Goal: Transaction & Acquisition: Purchase product/service

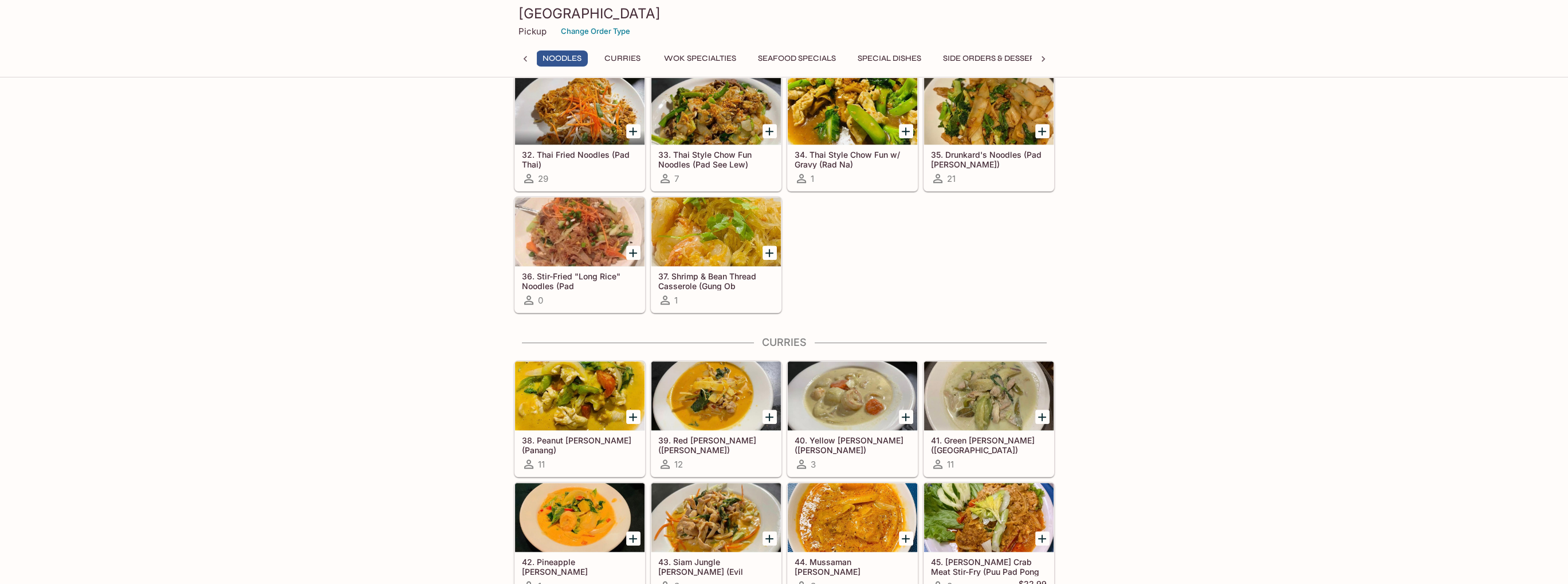
scroll to position [1605, 0]
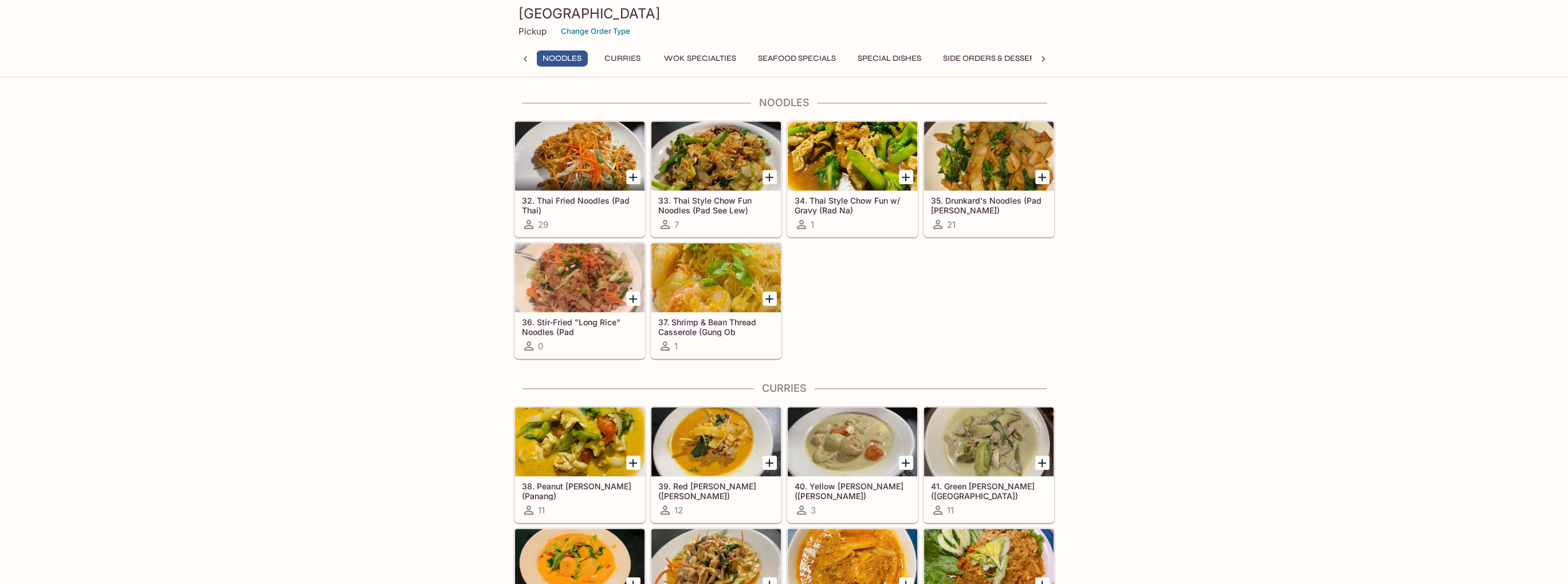
click at [561, 168] on div at bounding box center [580, 156] width 129 height 69
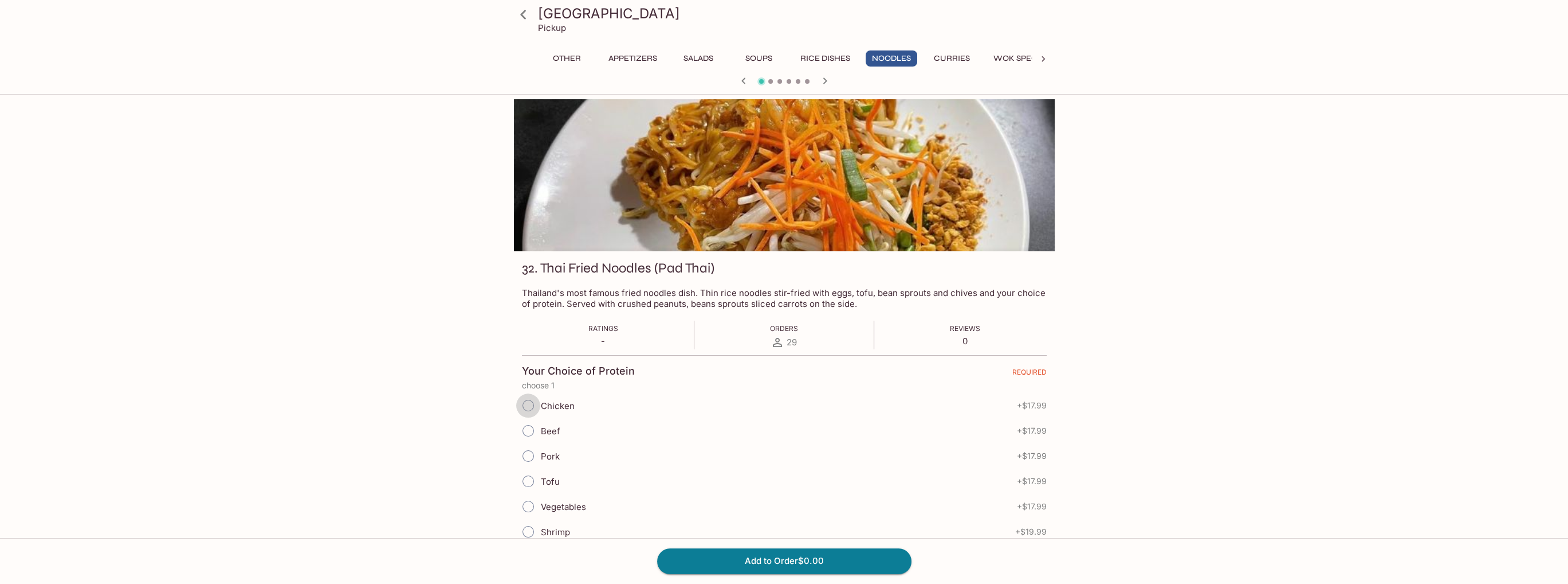
click at [525, 408] on input "Chicken" at bounding box center [528, 405] width 24 height 24
radio input "true"
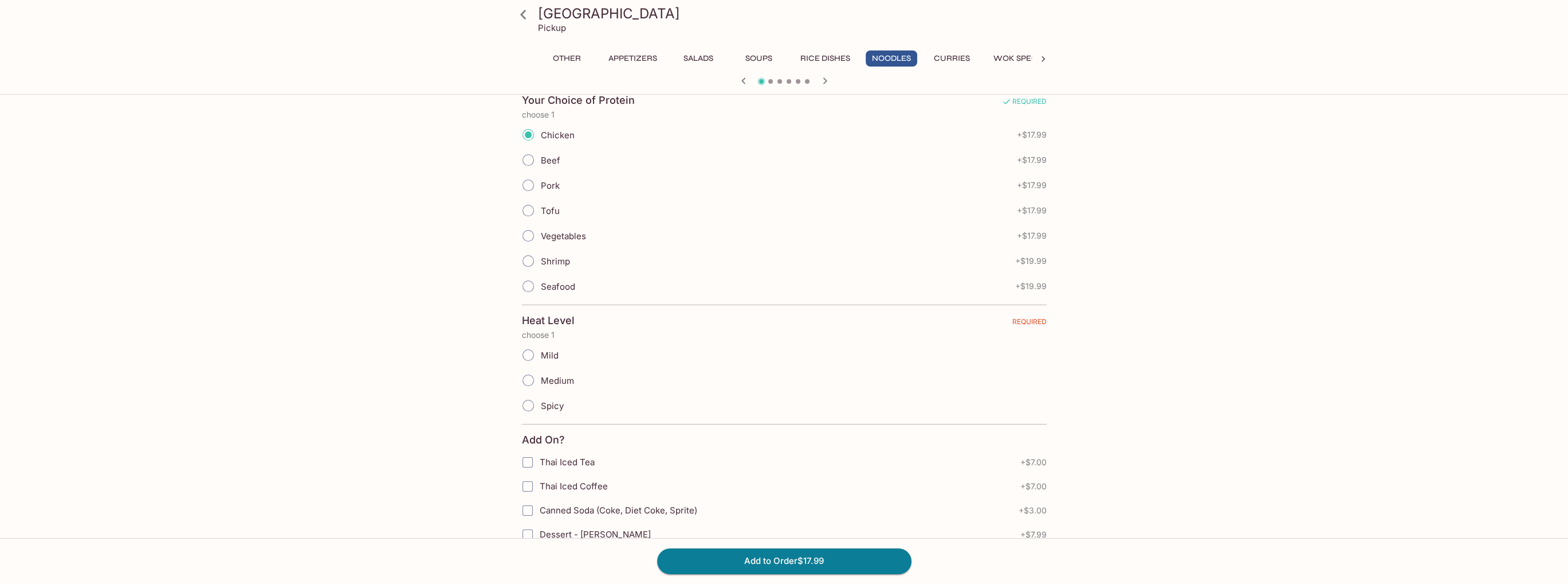
scroll to position [254, 0]
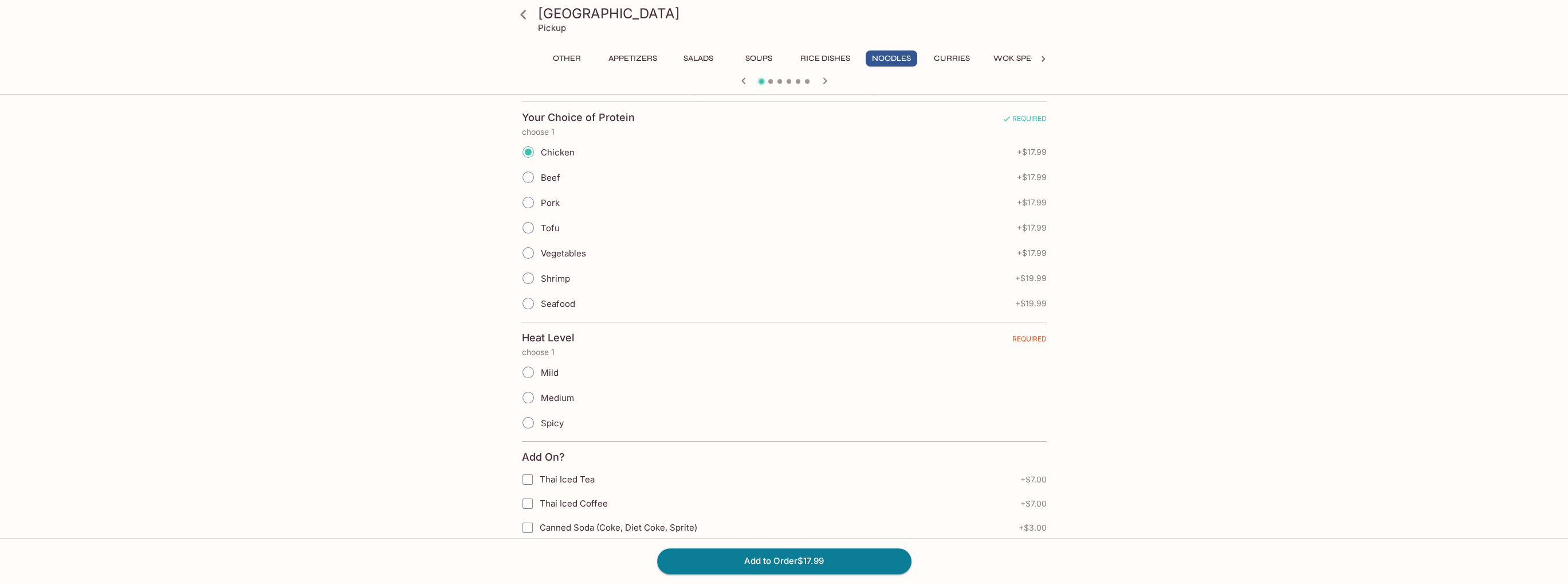
click at [532, 370] on input "Mild" at bounding box center [528, 372] width 24 height 24
radio input "true"
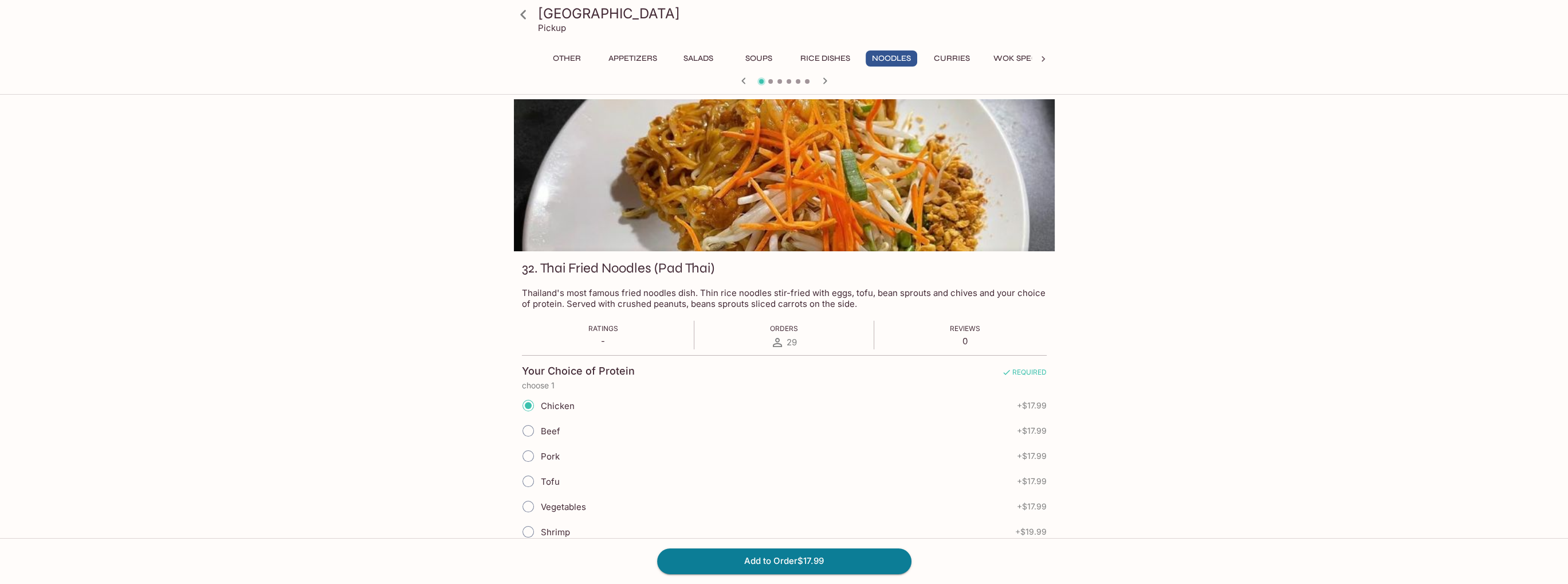
scroll to position [0, 0]
click at [928, 60] on icon at bounding box center [1043, 59] width 11 height 11
click at [928, 57] on button "Beverages" at bounding box center [1001, 58] width 60 height 16
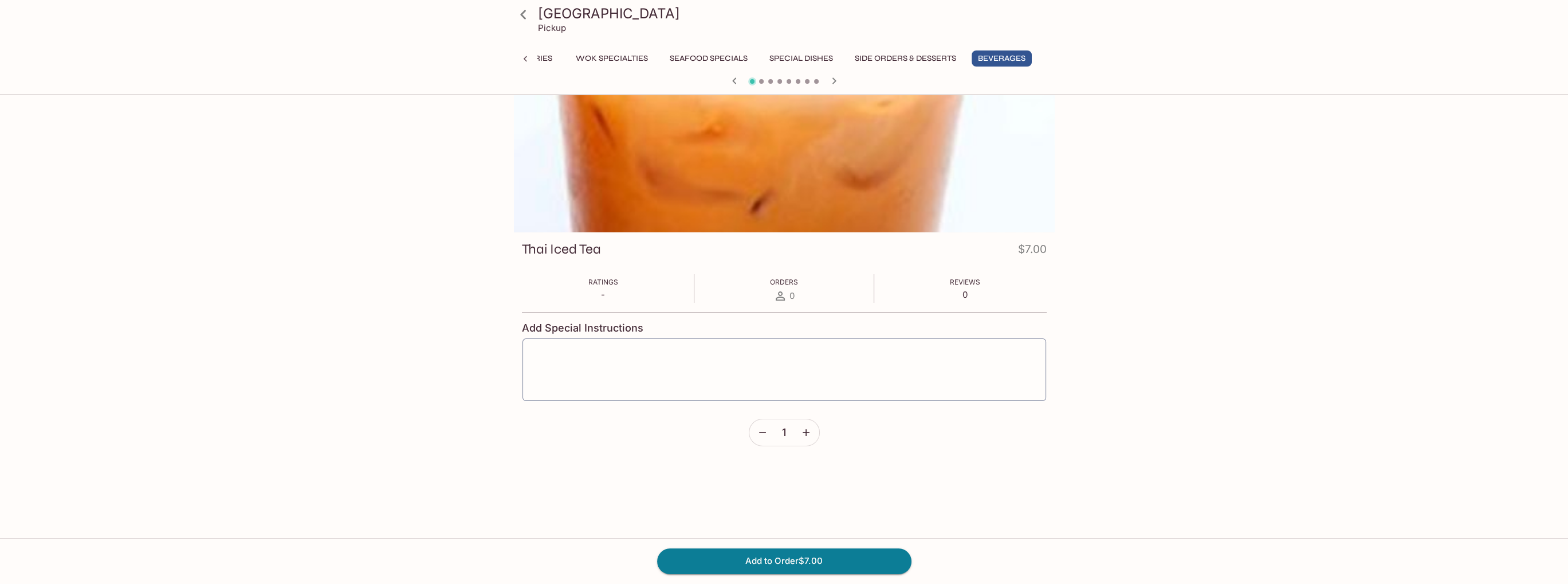
scroll to position [0, 0]
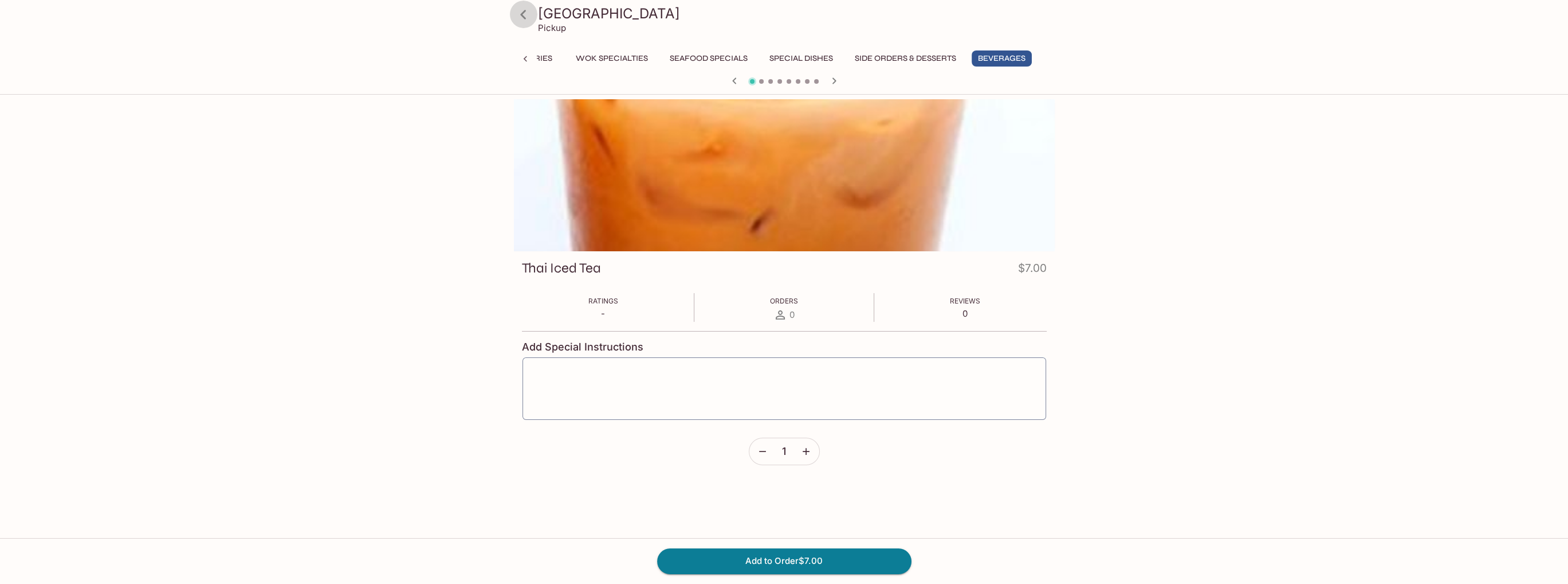
click at [522, 18] on icon at bounding box center [524, 15] width 20 height 20
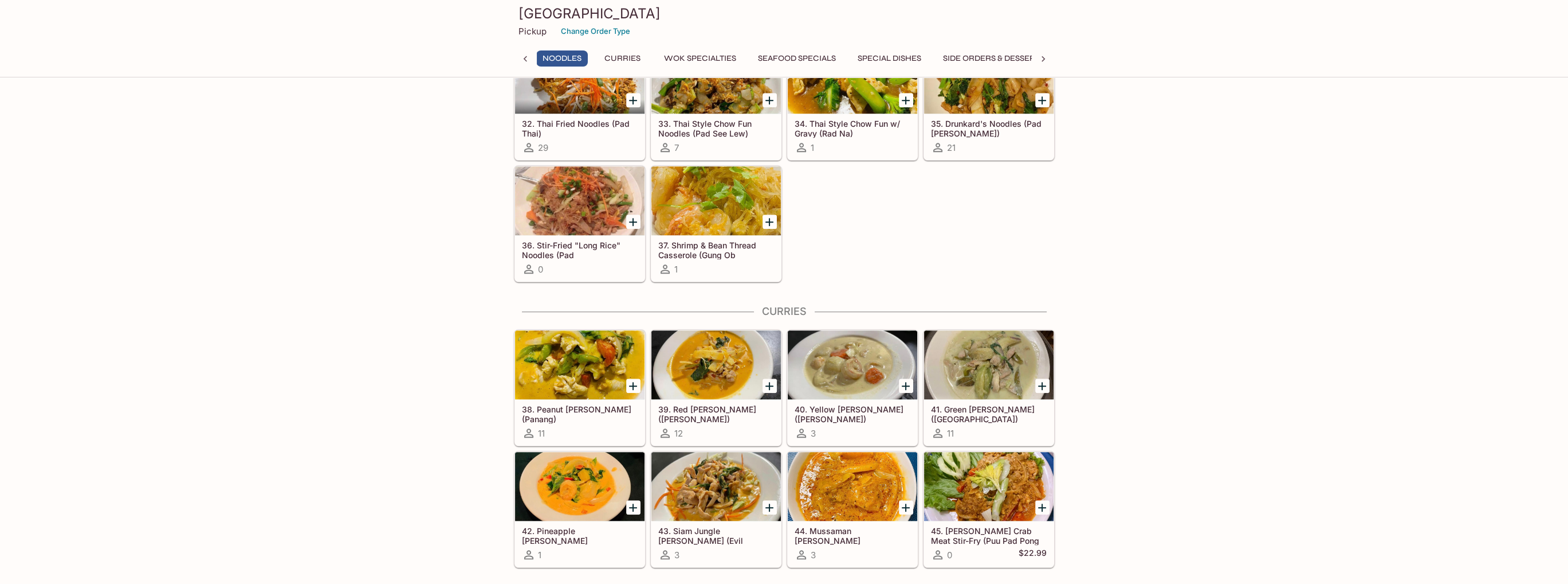
scroll to position [1555, 0]
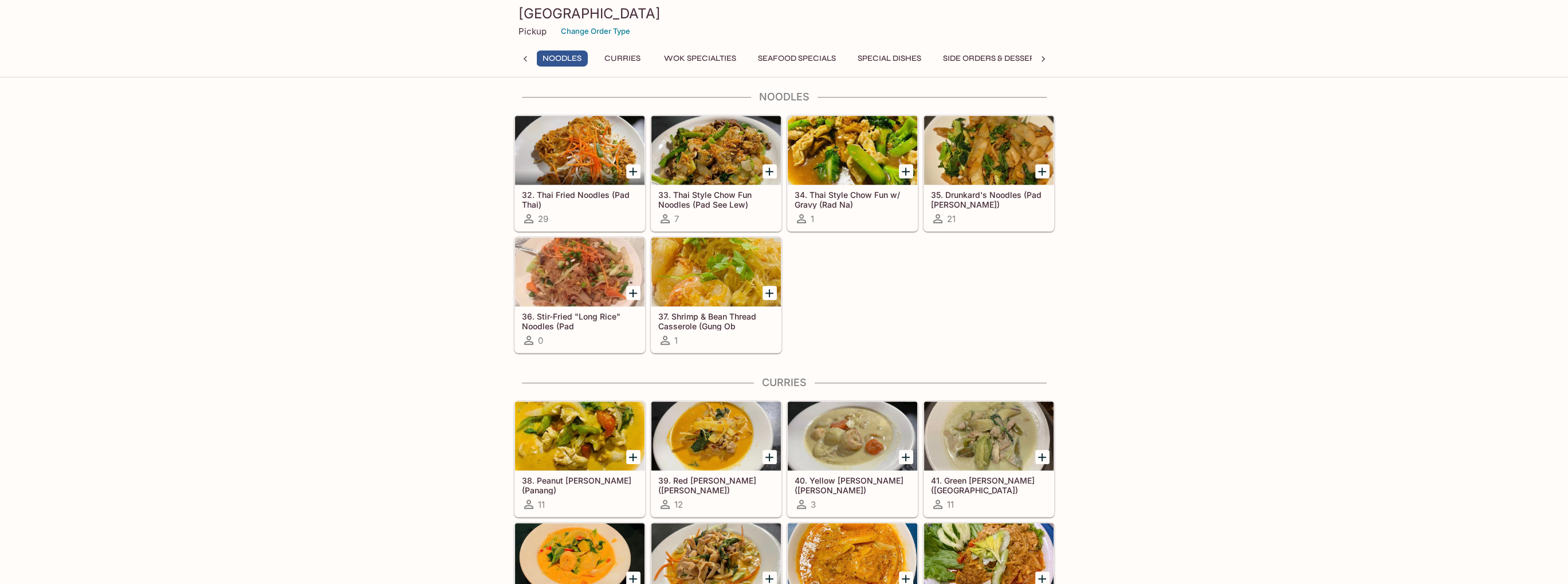
click at [669, 10] on h3 "[GEOGRAPHIC_DATA]" at bounding box center [784, 13] width 532 height 18
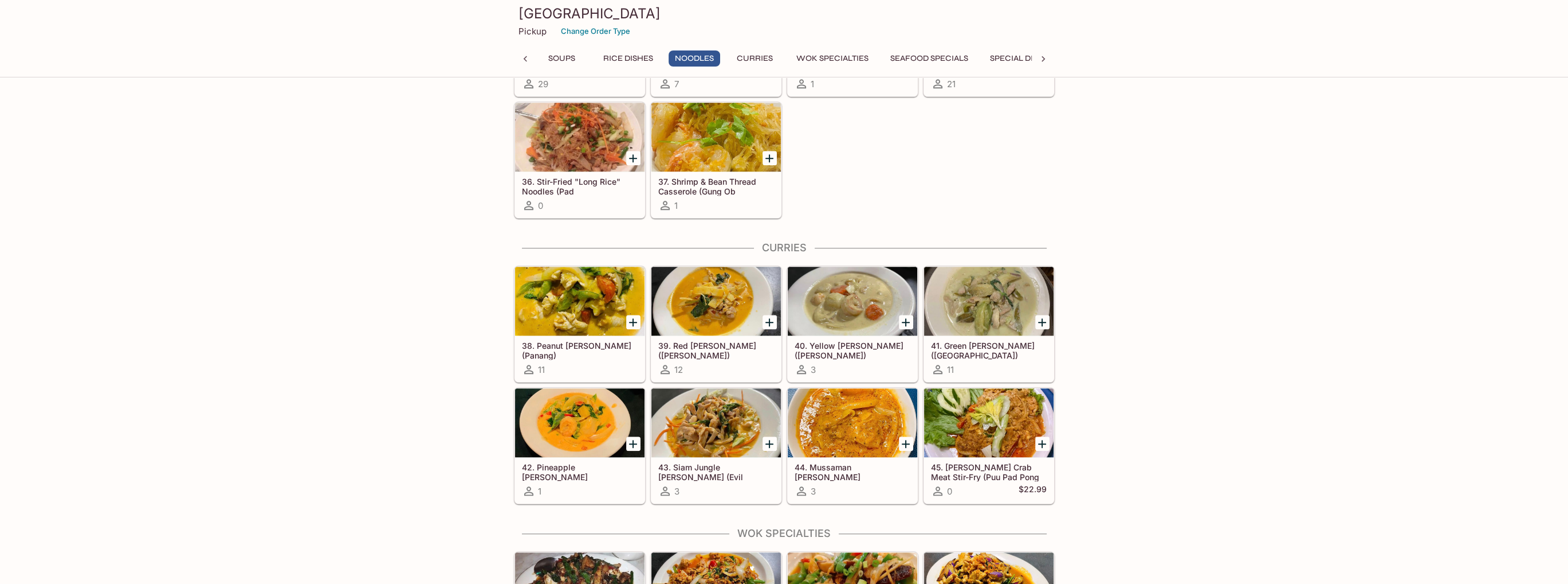
scroll to position [1669, 0]
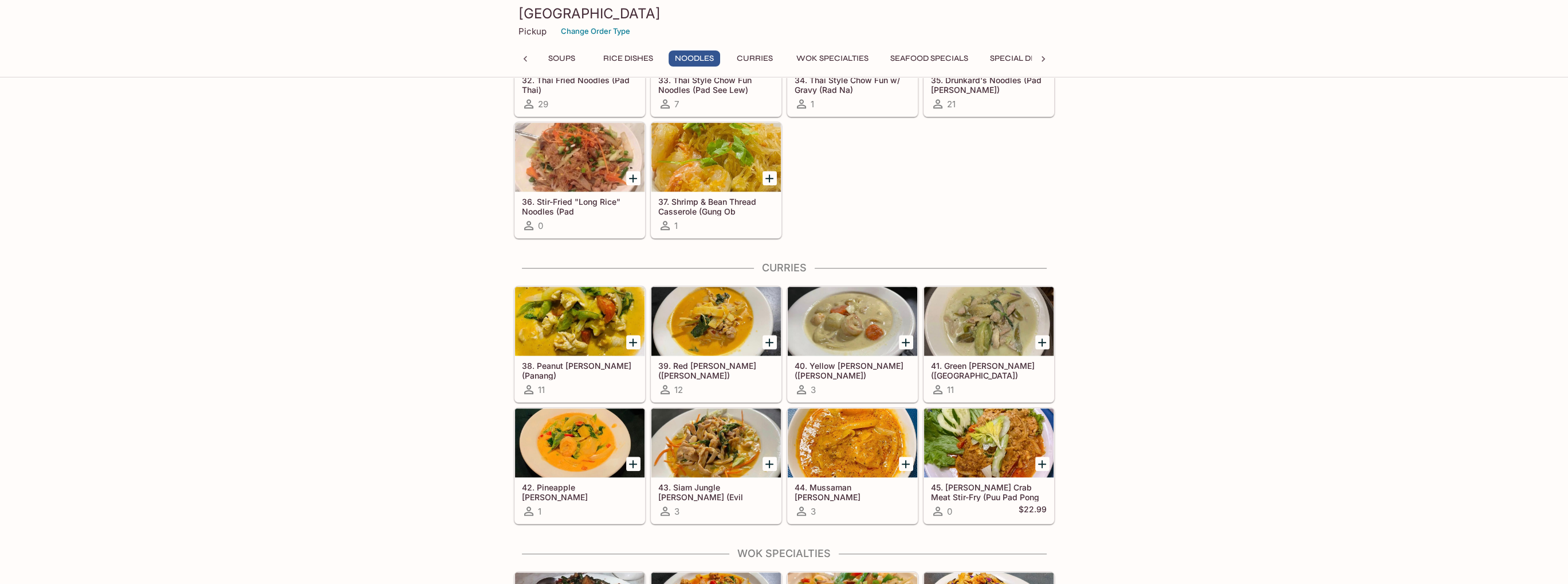
click at [277, 204] on div "Other Paper Bag 10 $0.30 Add Utensils 32 Appetizers 1. Spring Rolls (Poh Pia [P…" at bounding box center [784, 371] width 1568 height 3889
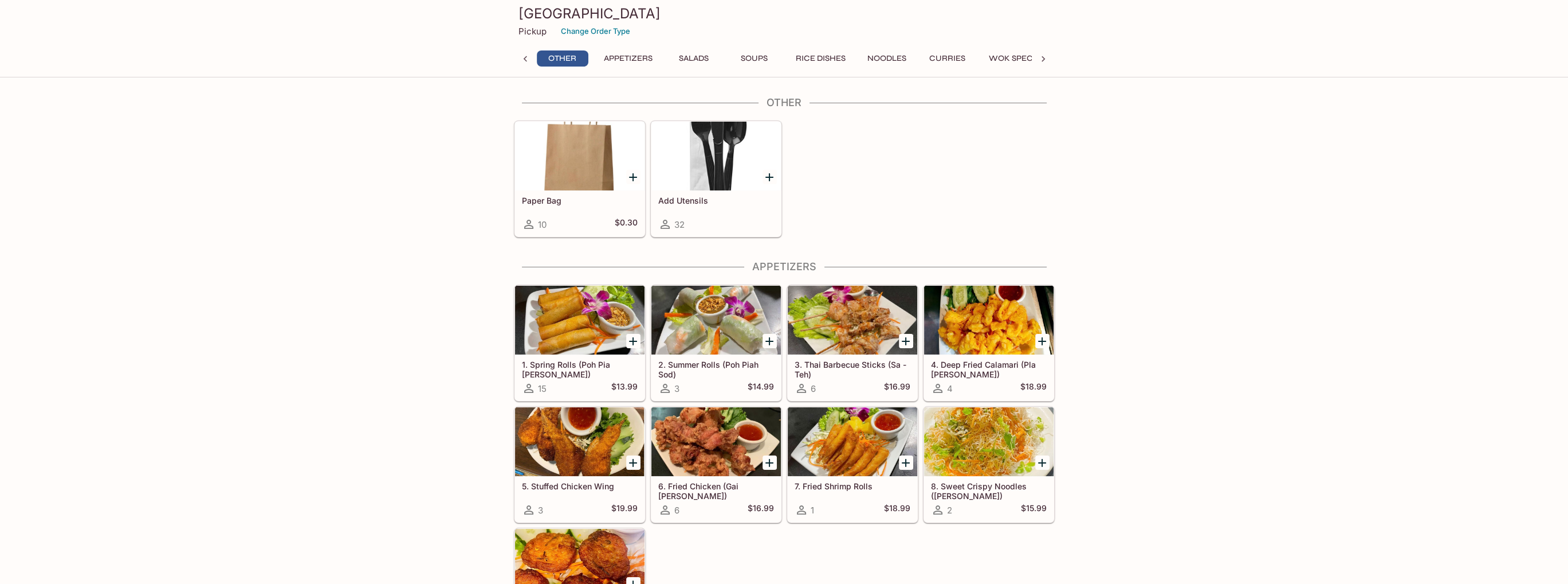
scroll to position [0, 5]
click at [523, 59] on icon at bounding box center [525, 59] width 11 height 11
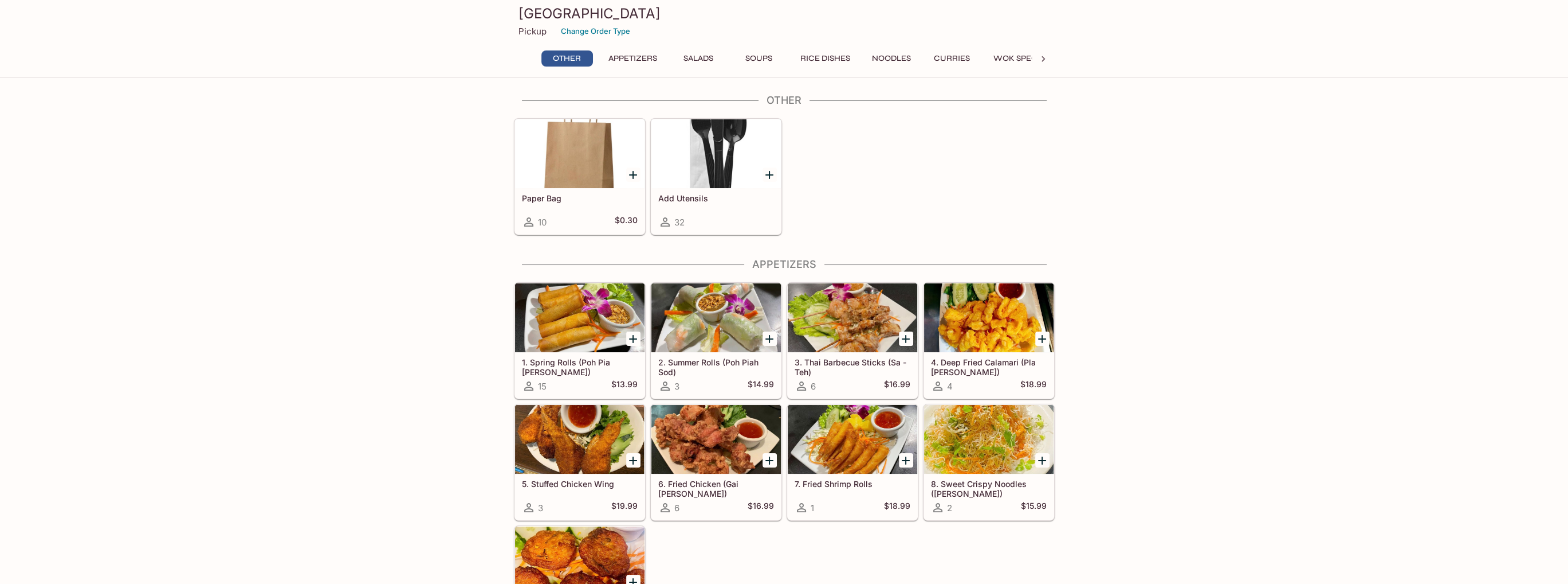
scroll to position [0, 0]
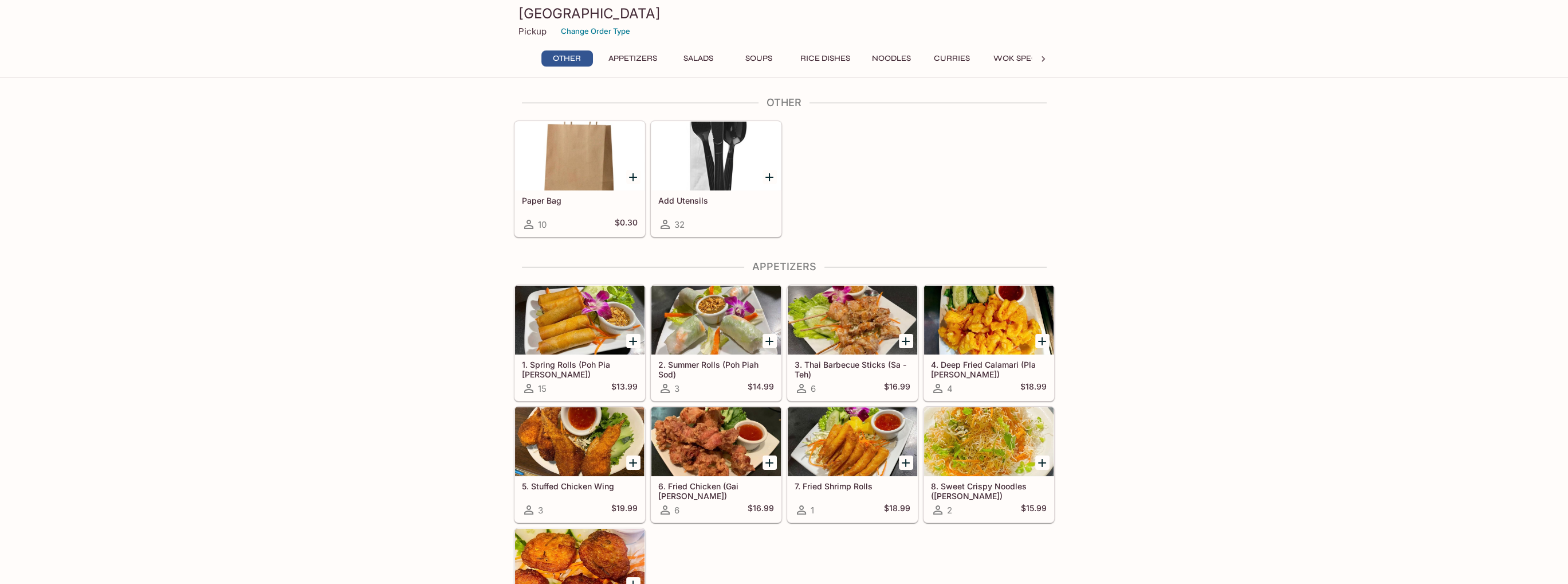
click at [928, 60] on icon at bounding box center [1043, 59] width 4 height 6
click at [928, 60] on div "Other Appetizers Salads Soups Rice Dishes Noodles Curries Wok Specialties Seafo…" at bounding box center [784, 62] width 541 height 23
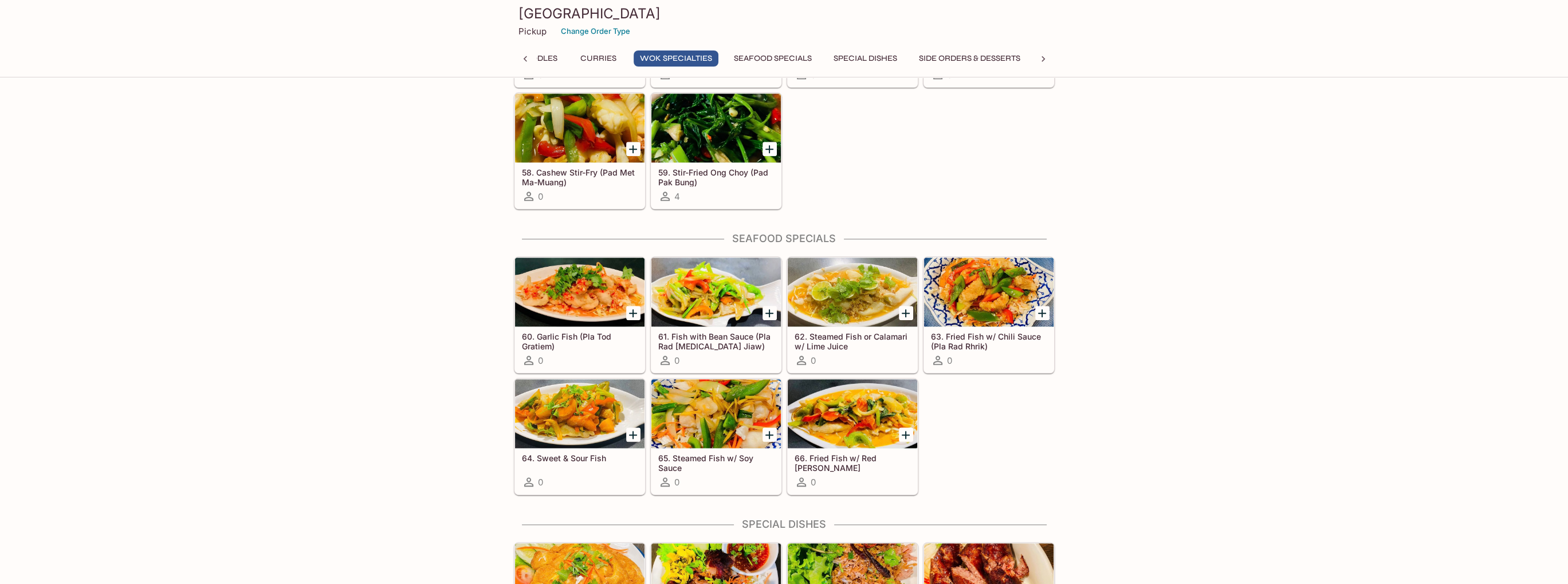
scroll to position [2472, 0]
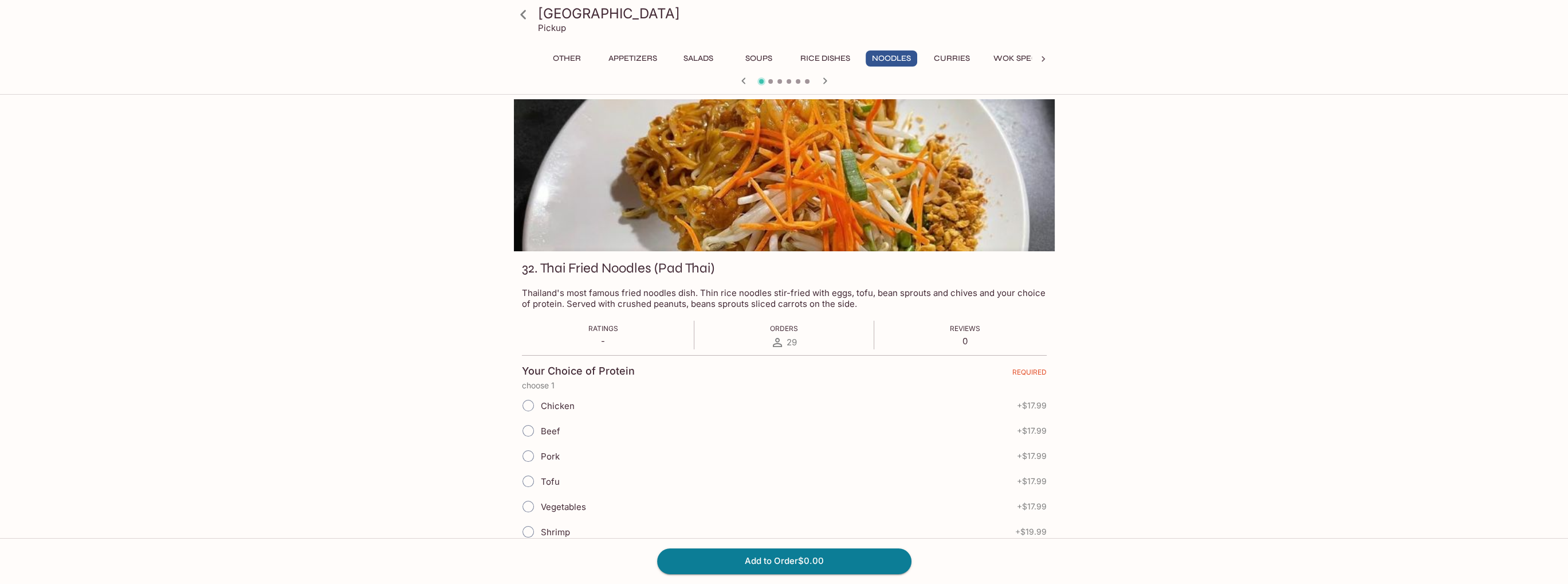
click at [564, 7] on h3 "[GEOGRAPHIC_DATA]" at bounding box center [794, 13] width 513 height 18
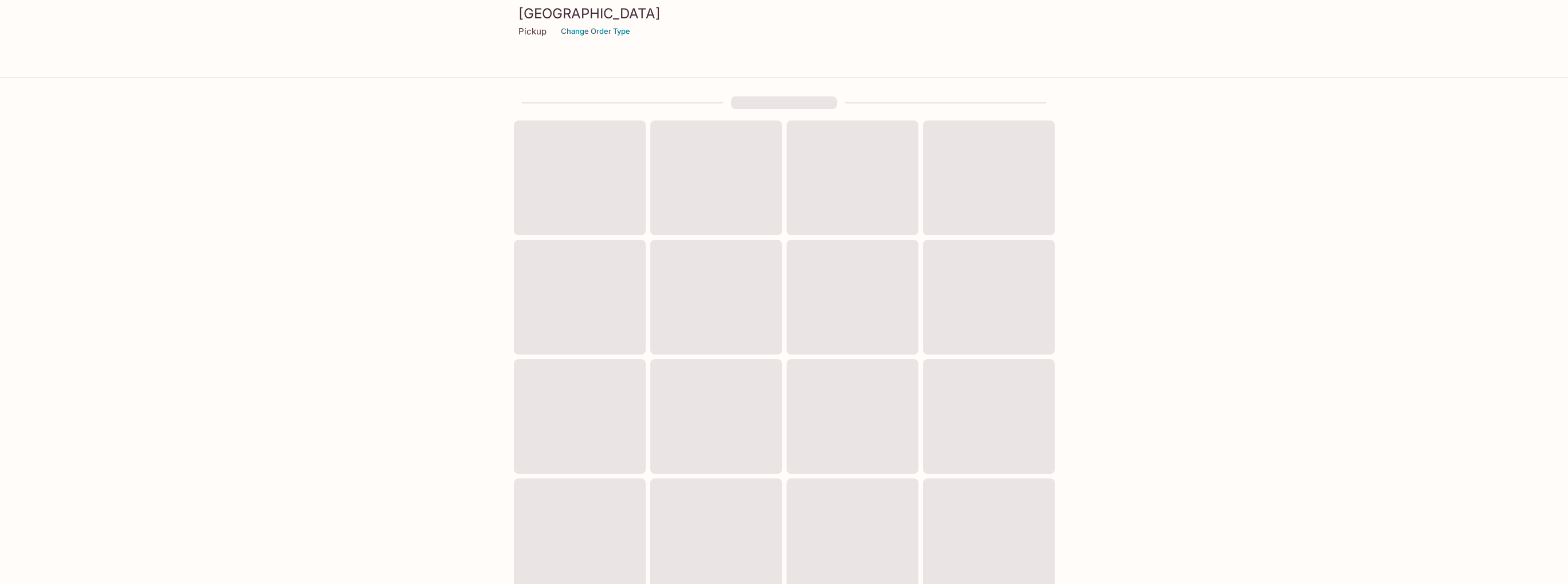
scroll to position [247, 0]
